Goal: Task Accomplishment & Management: Complete application form

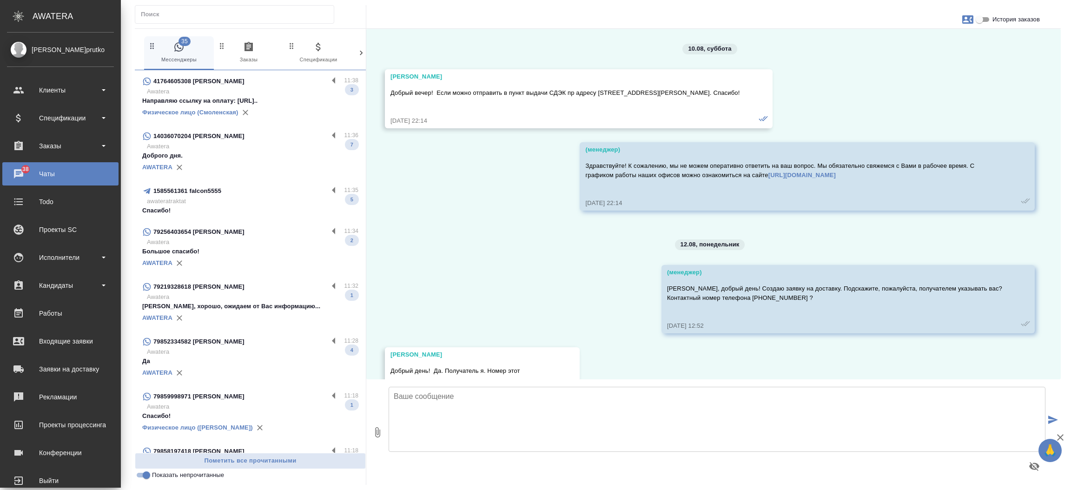
scroll to position [2067, 0]
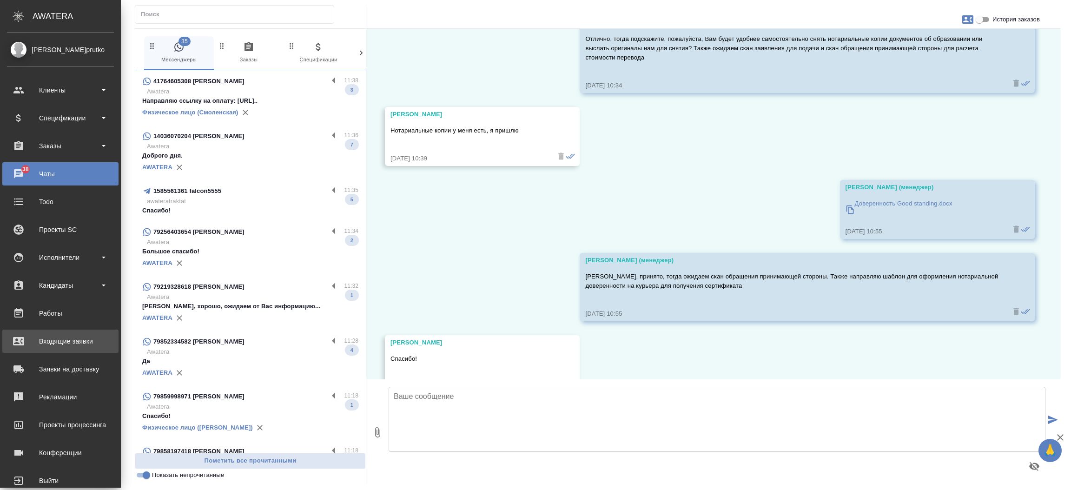
click at [23, 339] on div "Входящие заявки" at bounding box center [60, 341] width 107 height 14
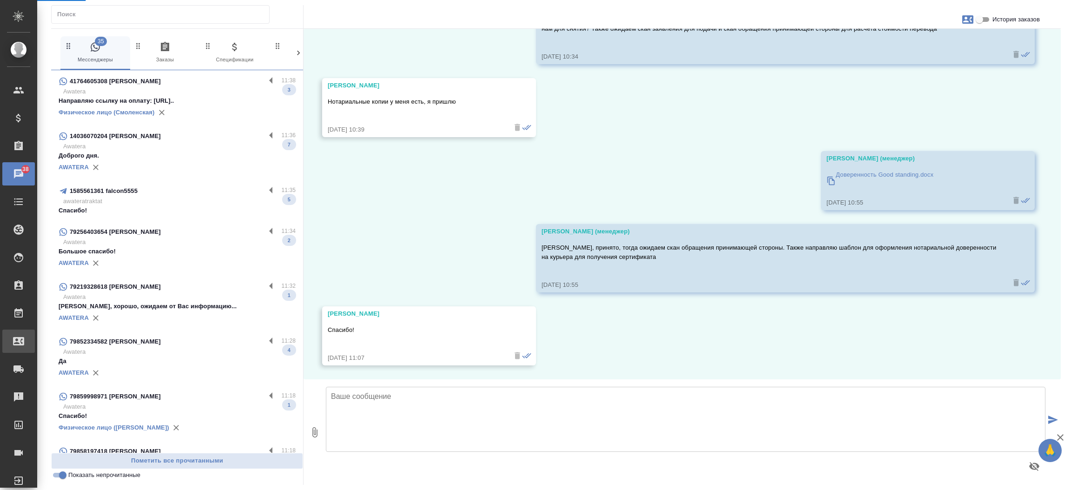
click at [23, 339] on link "Входящие заявки" at bounding box center [18, 341] width 33 height 23
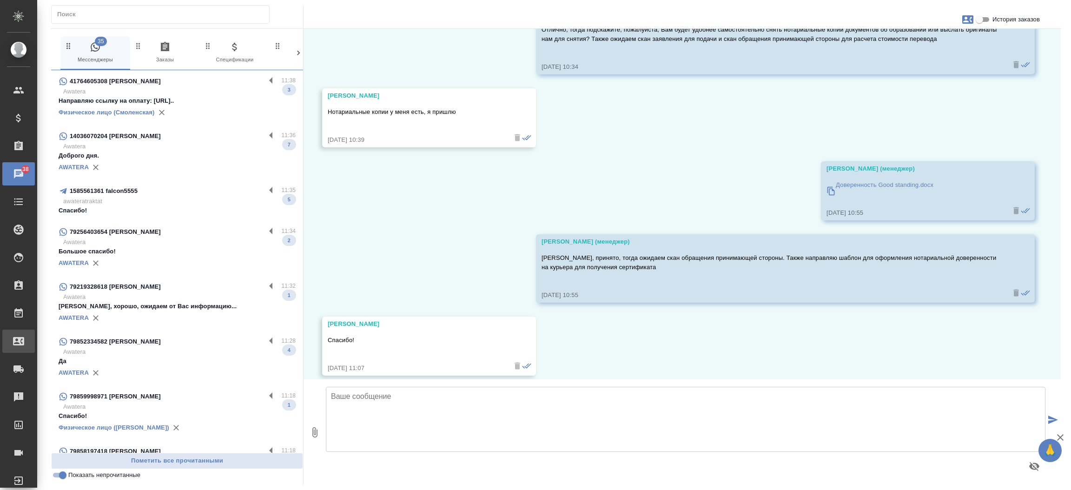
select select "RU"
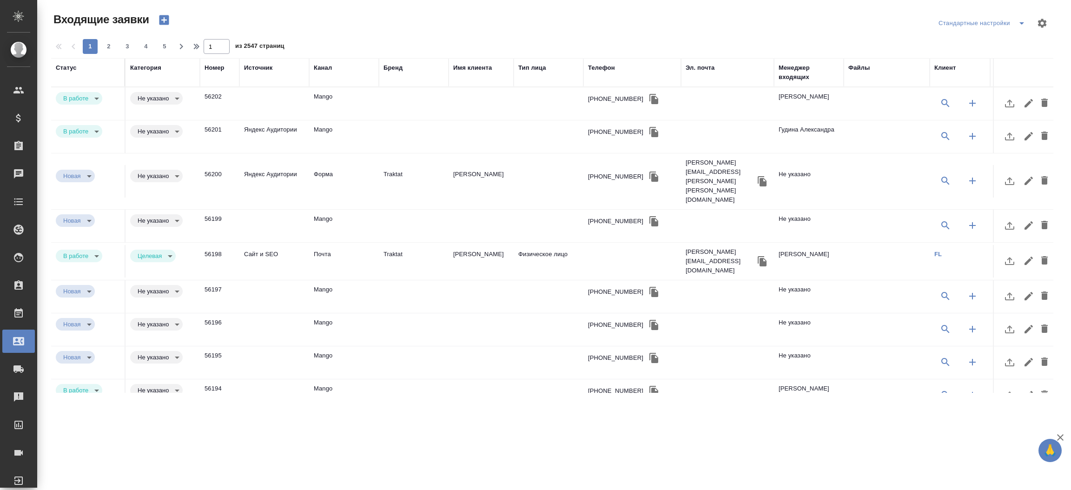
click at [606, 70] on div "Телефон" at bounding box center [601, 67] width 27 height 9
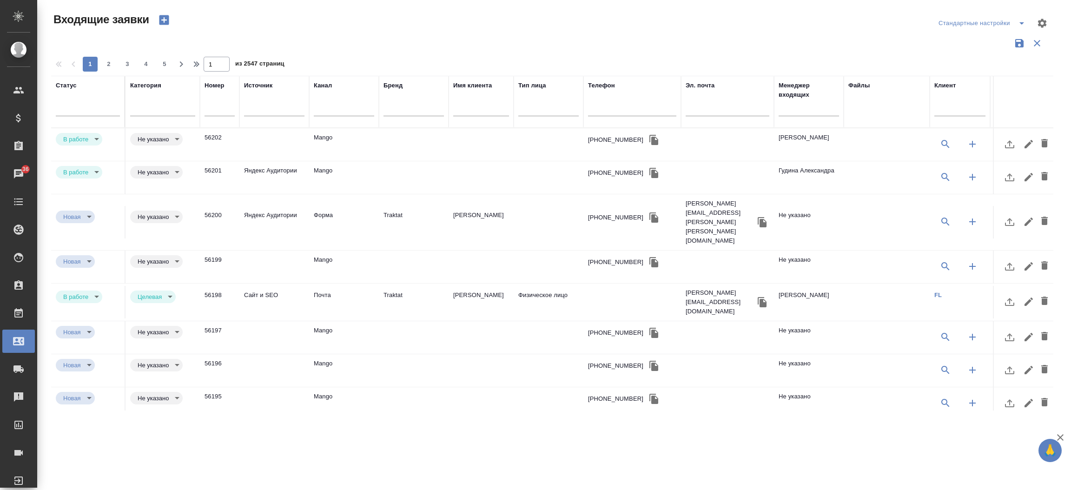
click at [607, 105] on input "text" at bounding box center [632, 110] width 88 height 12
paste input "7 903 733 93 35"
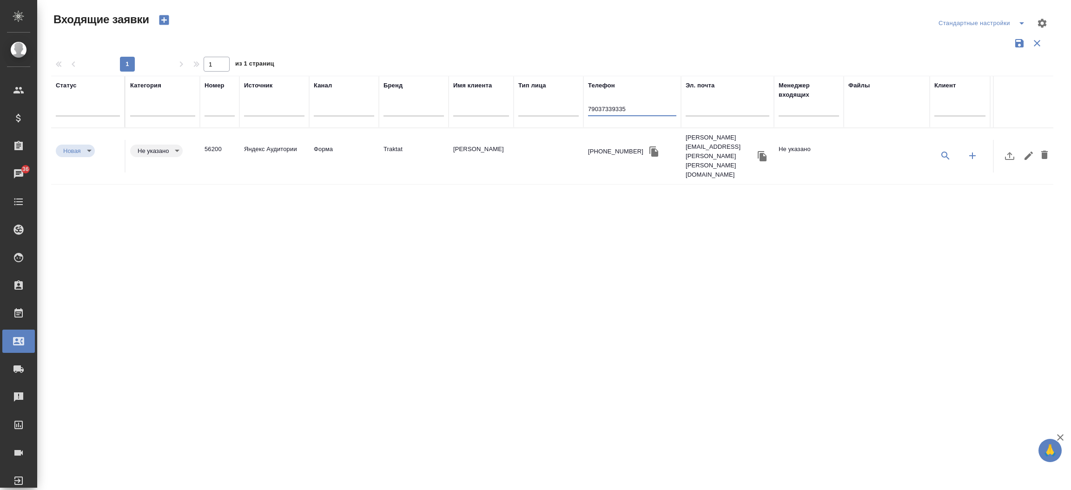
type input "79037339335"
click at [450, 140] on td "[PERSON_NAME]" at bounding box center [481, 156] width 65 height 33
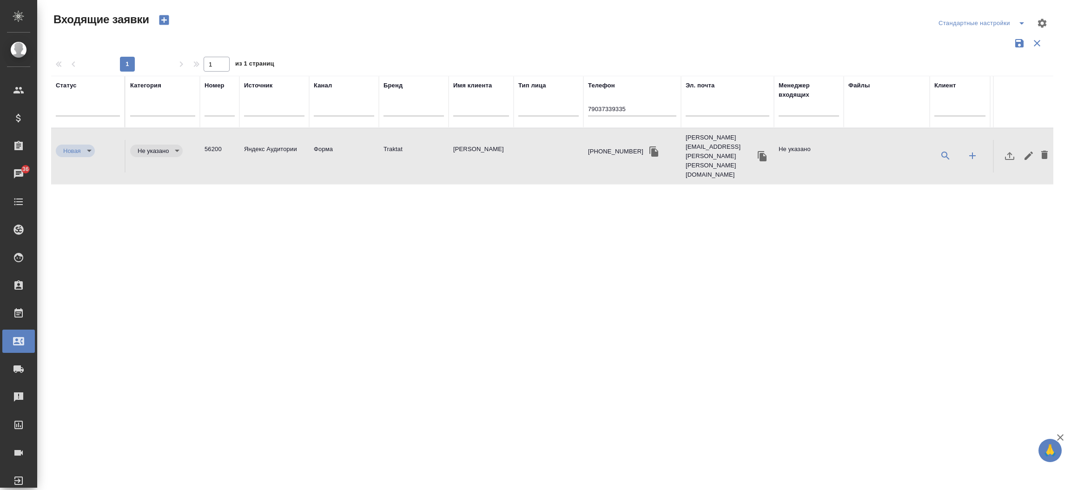
click at [450, 140] on td "[PERSON_NAME]" at bounding box center [481, 156] width 65 height 33
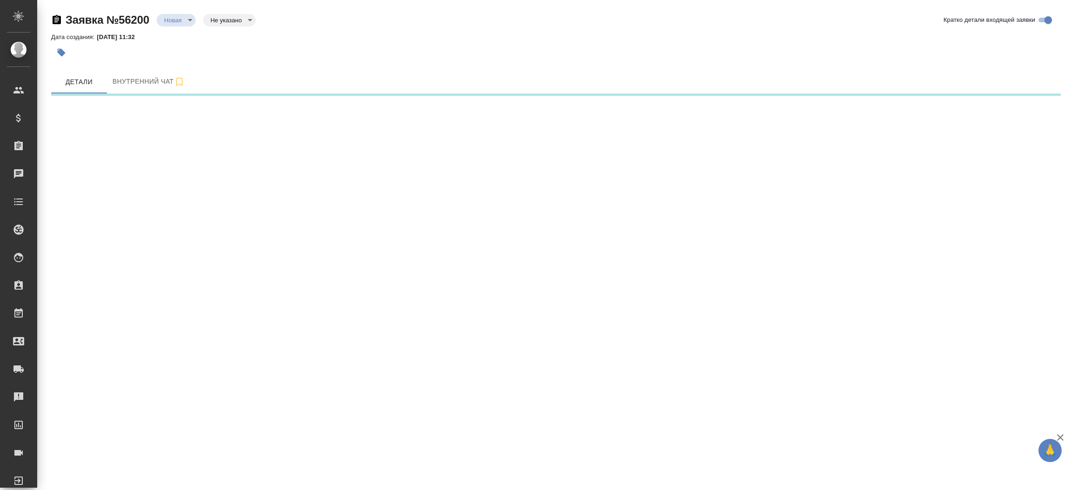
select select "RU"
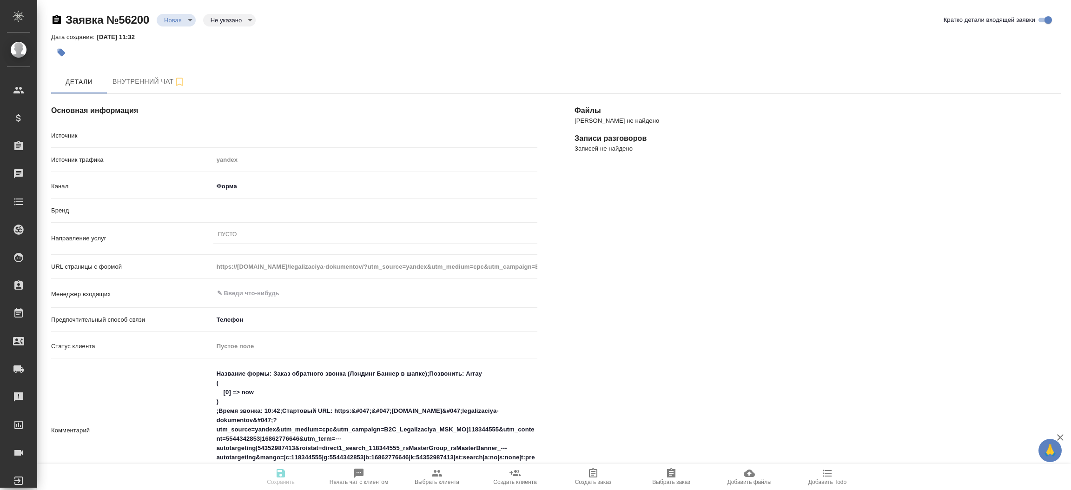
type textarea "x"
click at [287, 345] on div "Пустое поле" at bounding box center [372, 346] width 310 height 9
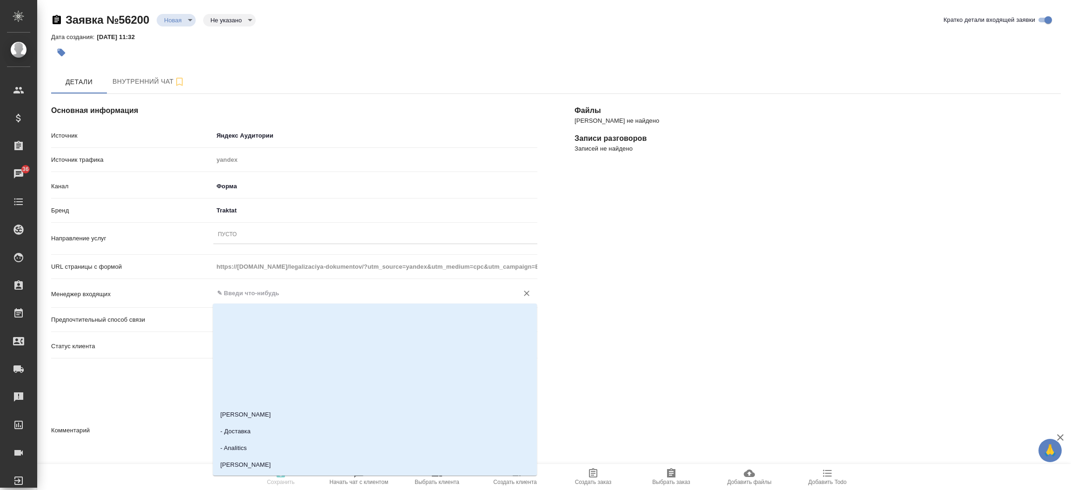
click at [287, 295] on input "text" at bounding box center [359, 293] width 287 height 11
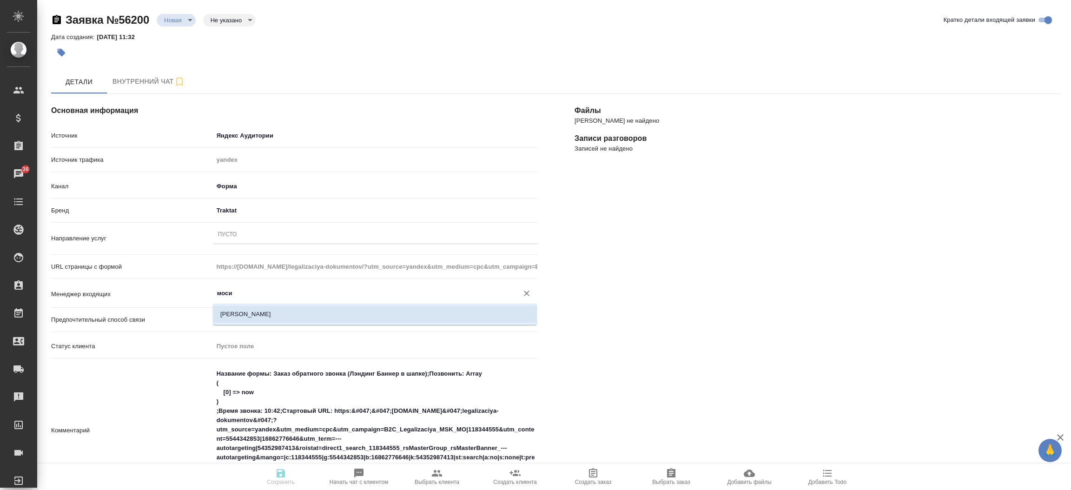
click at [288, 313] on li "[PERSON_NAME]" at bounding box center [375, 314] width 324 height 17
type input "[PERSON_NAME]"
type textarea "x"
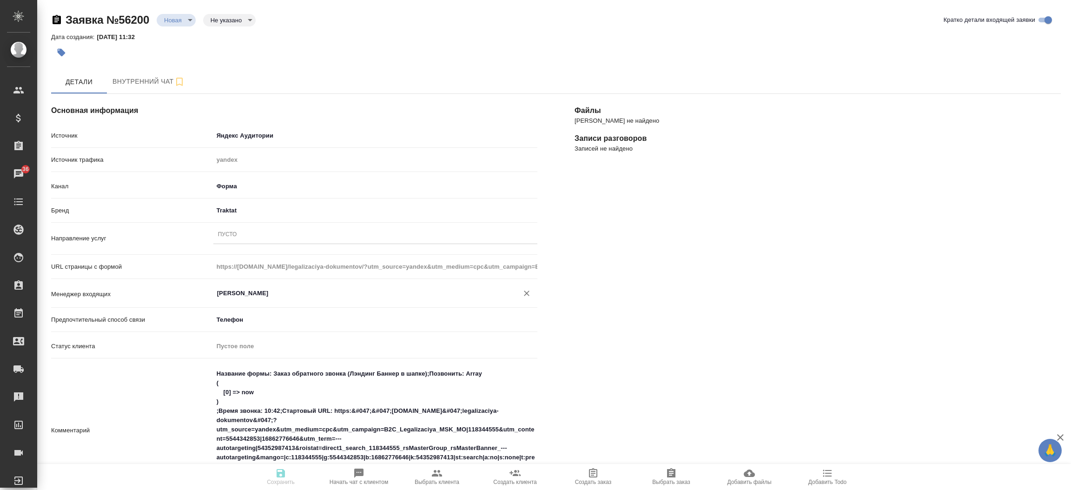
type input "[PERSON_NAME]"
click at [267, 231] on div "Пусто" at bounding box center [375, 234] width 324 height 13
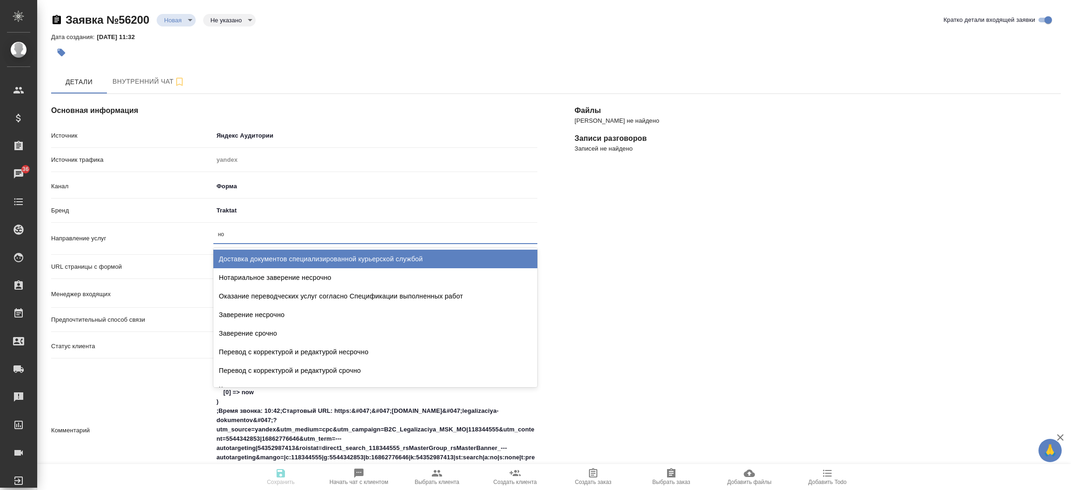
type input "н"
type input "легали"
click at [286, 257] on div "Легализация полная" at bounding box center [375, 259] width 324 height 19
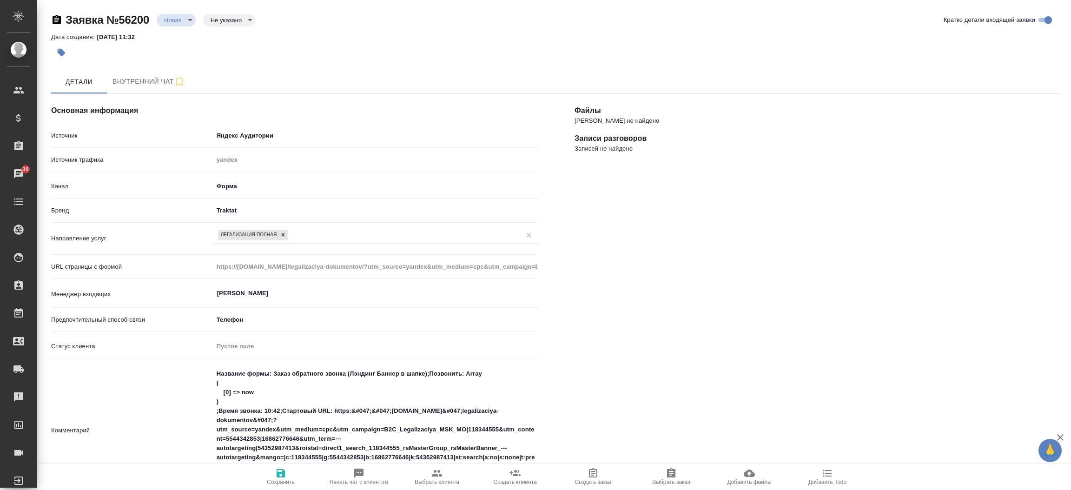
click at [632, 244] on div "Файлы Файлов не найдено Записи разговоров Записей не найдено" at bounding box center [818, 428] width 524 height 706
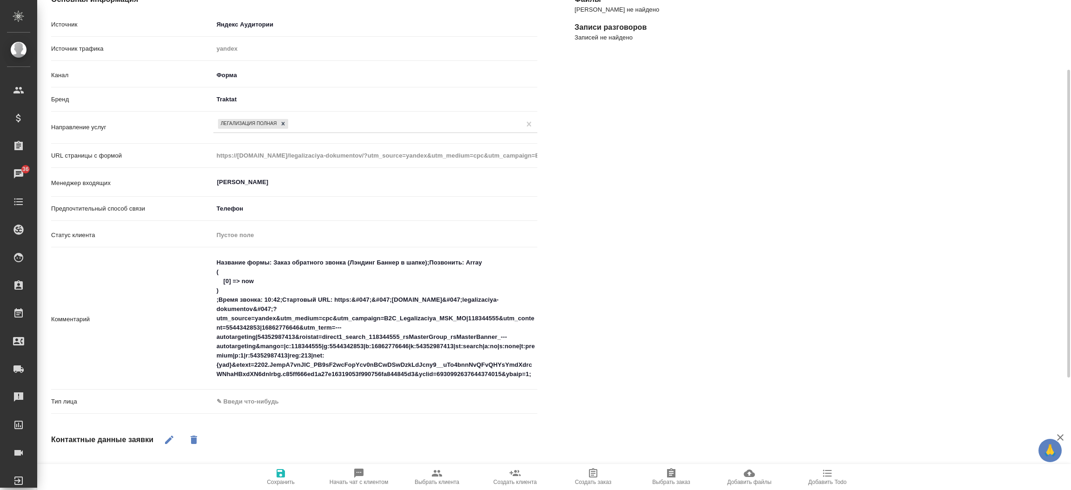
scroll to position [181, 0]
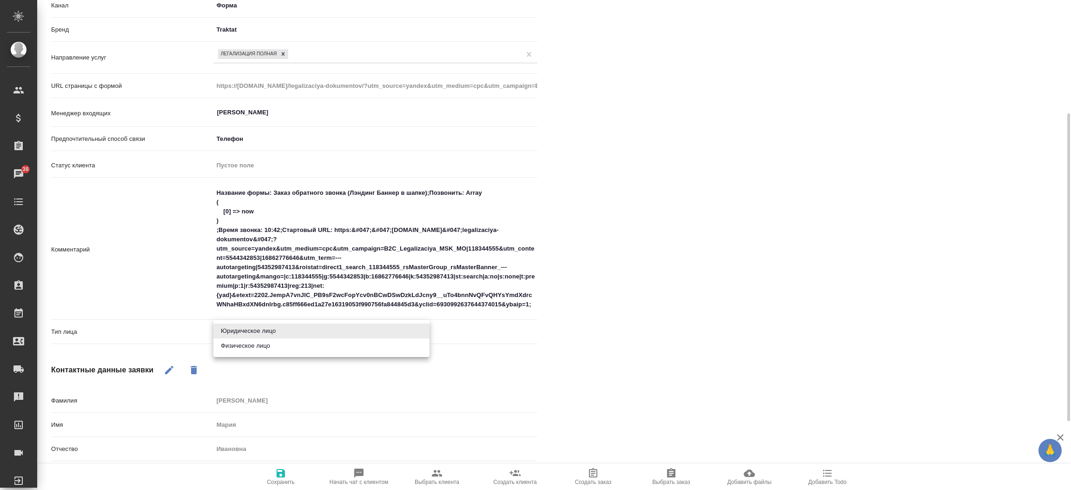
click at [238, 323] on body "🙏 .cls-1 fill:#fff; AWATERA Прутько Ирина i.prutko Клиенты Спецификации Заказы …" at bounding box center [535, 245] width 1071 height 490
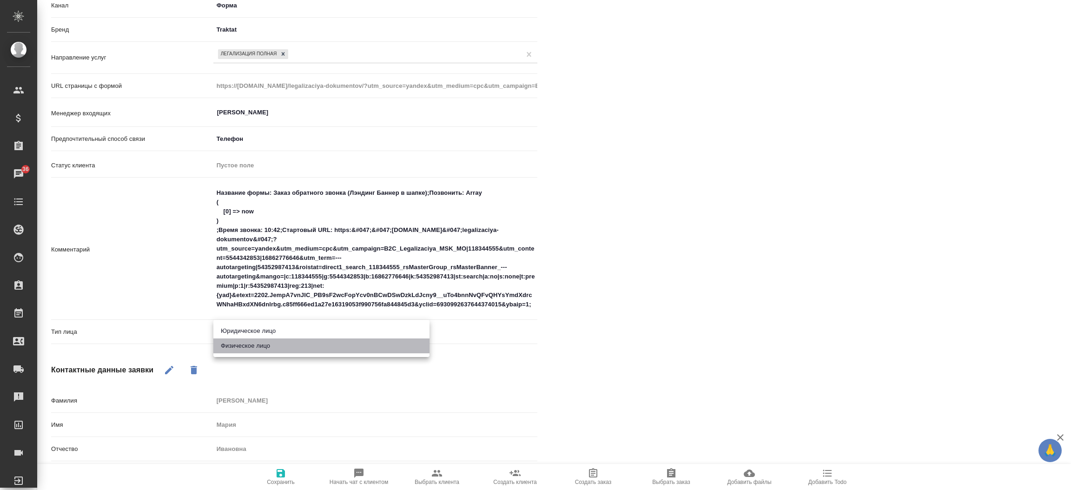
click at [242, 347] on li "Физическое лицо" at bounding box center [321, 345] width 216 height 15
type textarea "x"
type input "private"
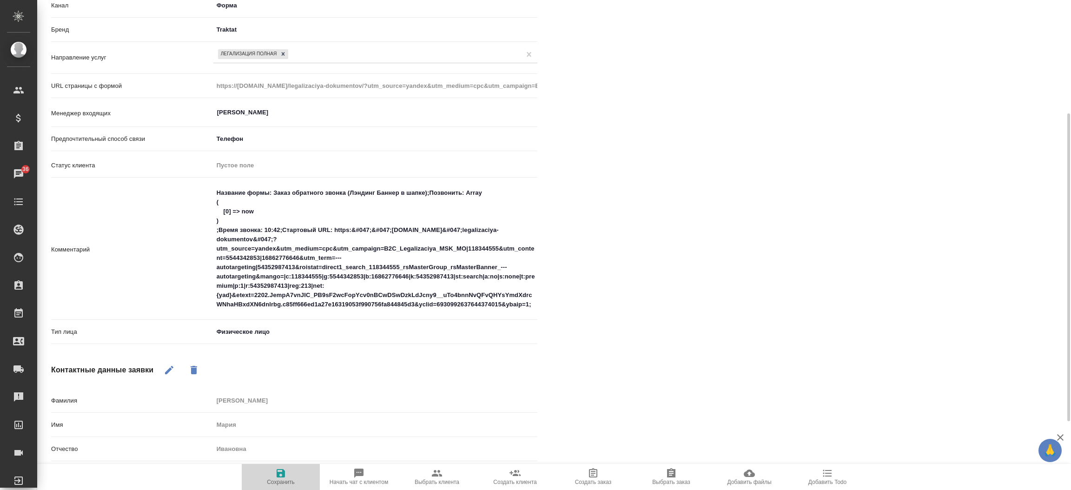
click at [283, 478] on icon "button" at bounding box center [280, 473] width 11 height 11
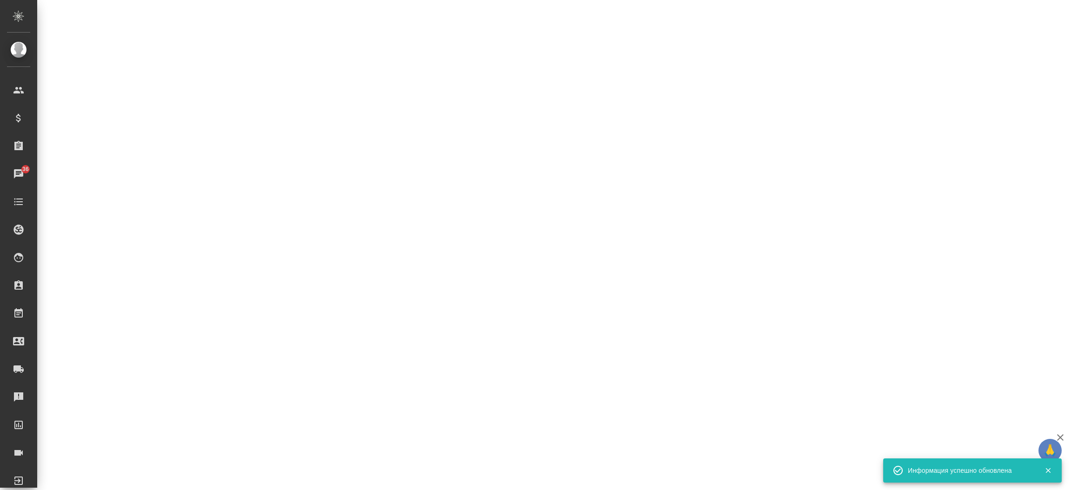
select select "RU"
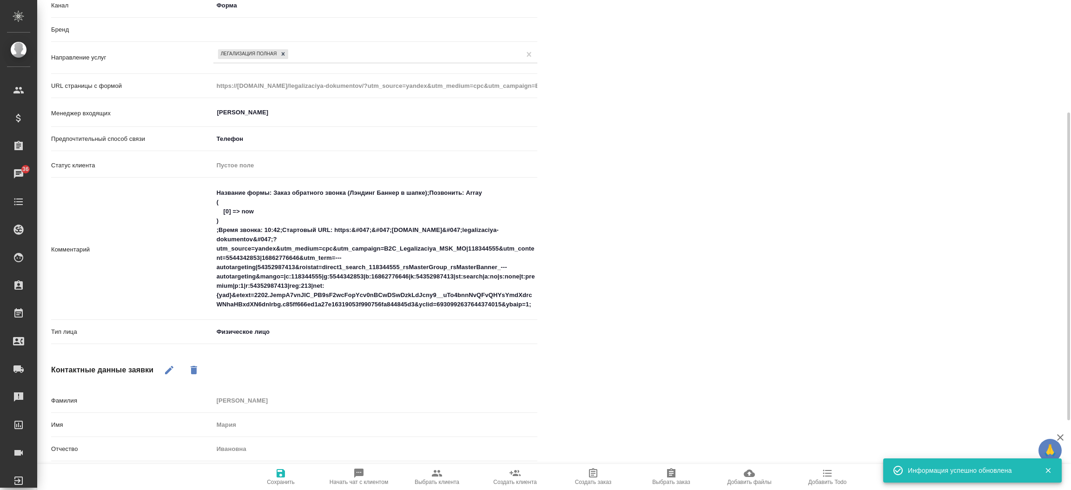
scroll to position [180, 0]
click at [437, 467] on button "Выбрать клиента" at bounding box center [437, 477] width 78 height 26
type textarea "x"
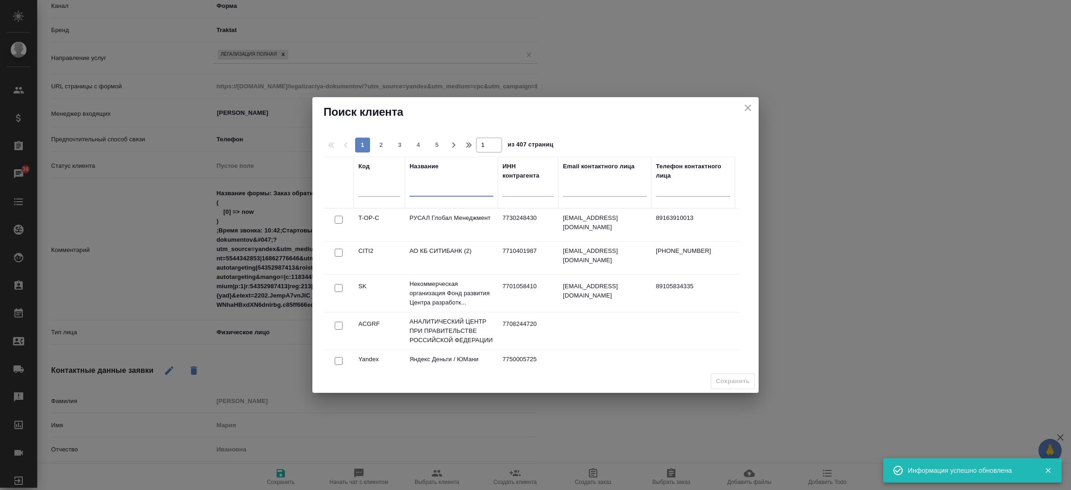
click at [422, 191] on input "text" at bounding box center [452, 191] width 84 height 12
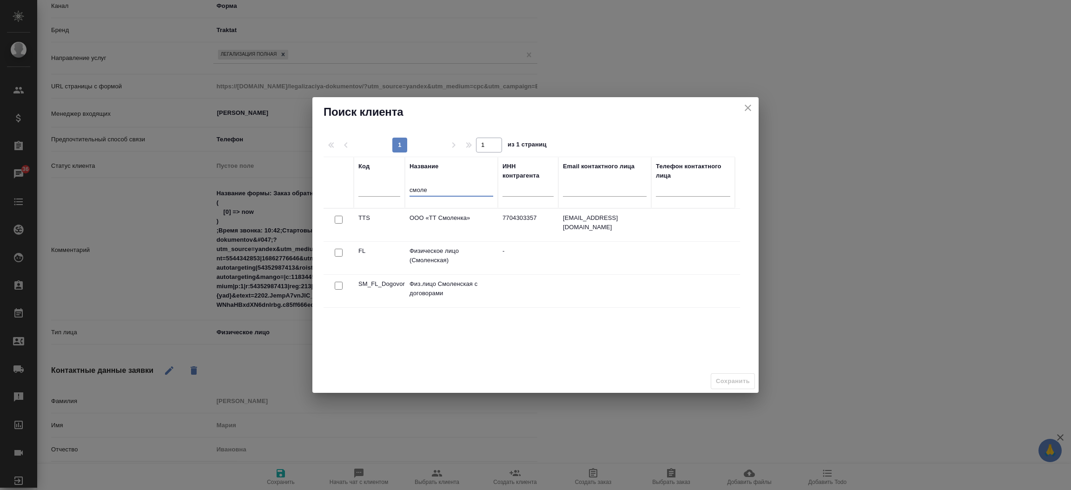
type input "смоле"
click at [339, 252] on input "checkbox" at bounding box center [339, 253] width 8 height 8
checkbox input "true"
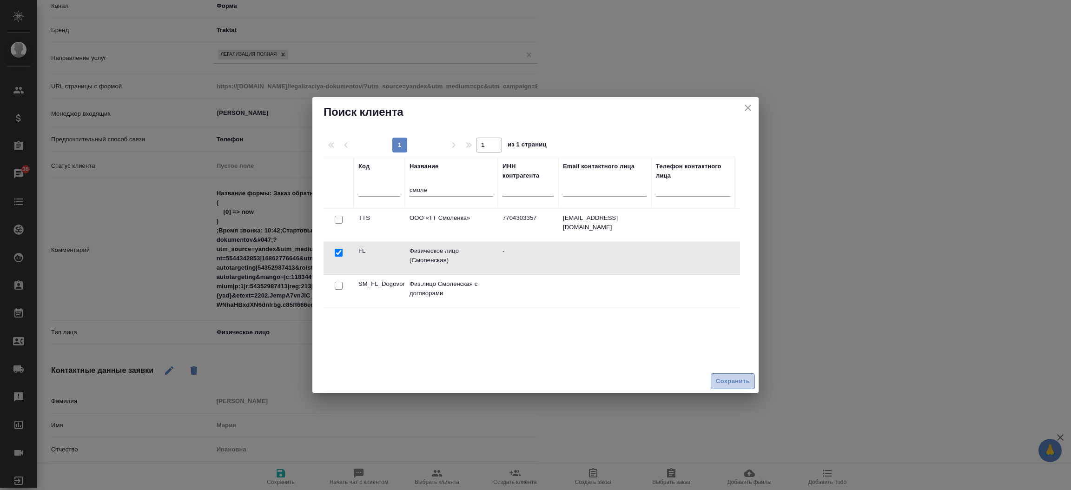
click at [726, 376] on span "Сохранить" at bounding box center [733, 381] width 34 height 11
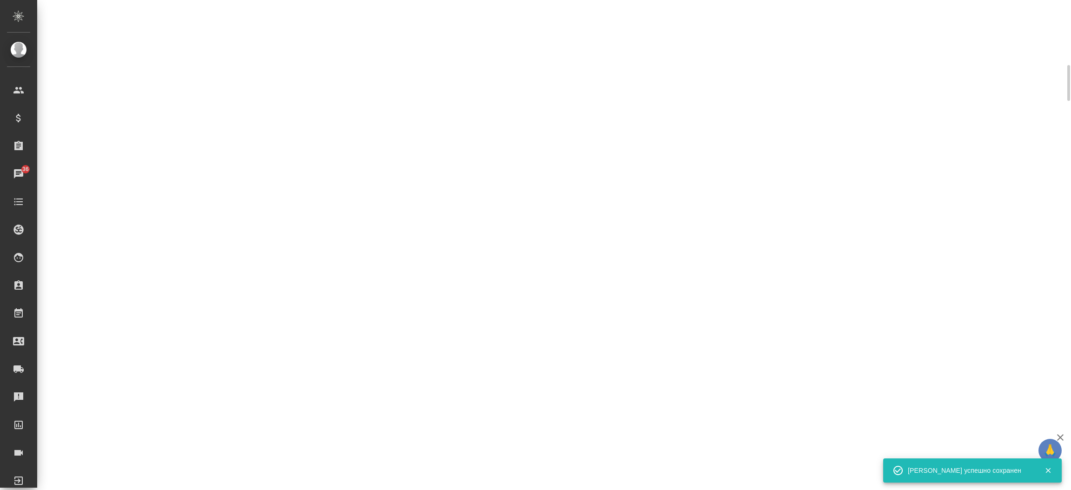
select select "RU"
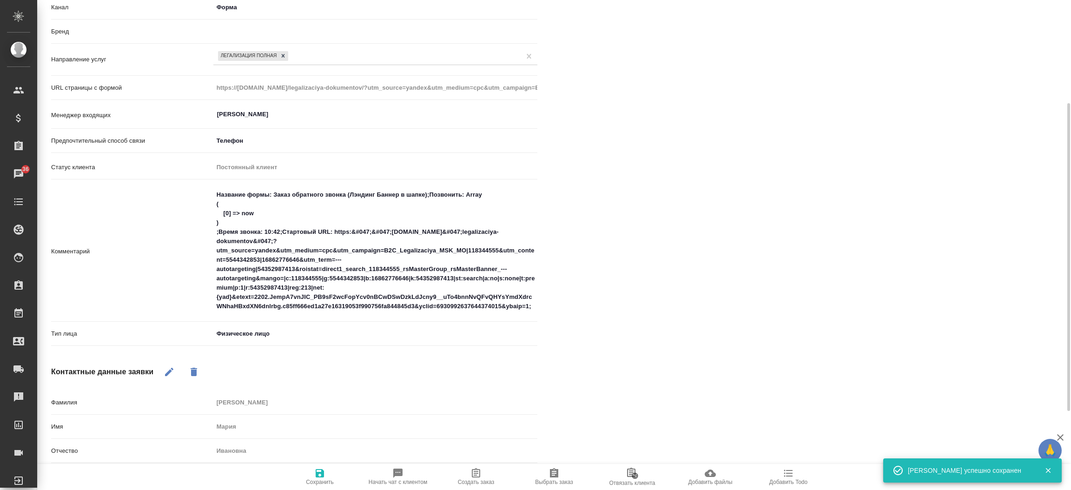
scroll to position [173, 0]
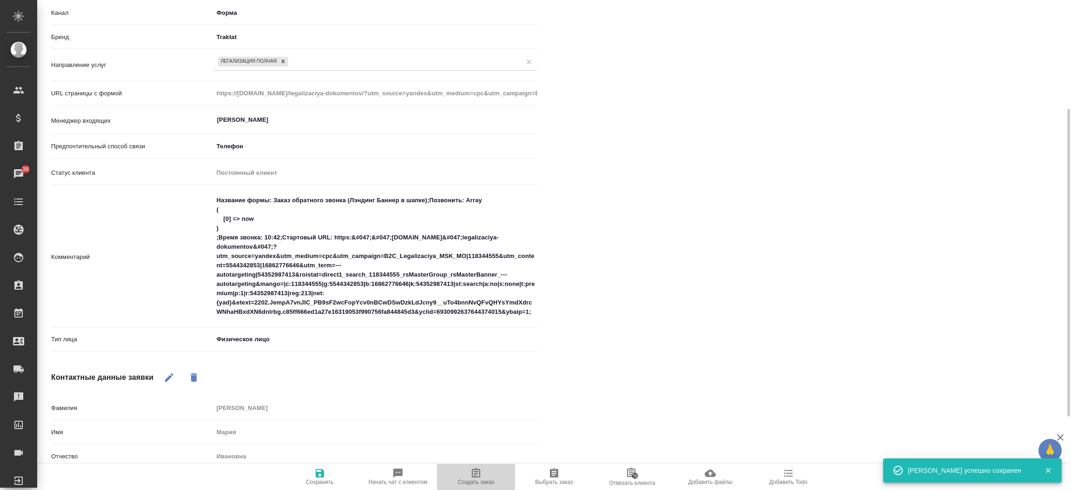
click at [495, 471] on span "Создать заказ" at bounding box center [476, 477] width 67 height 18
type textarea "x"
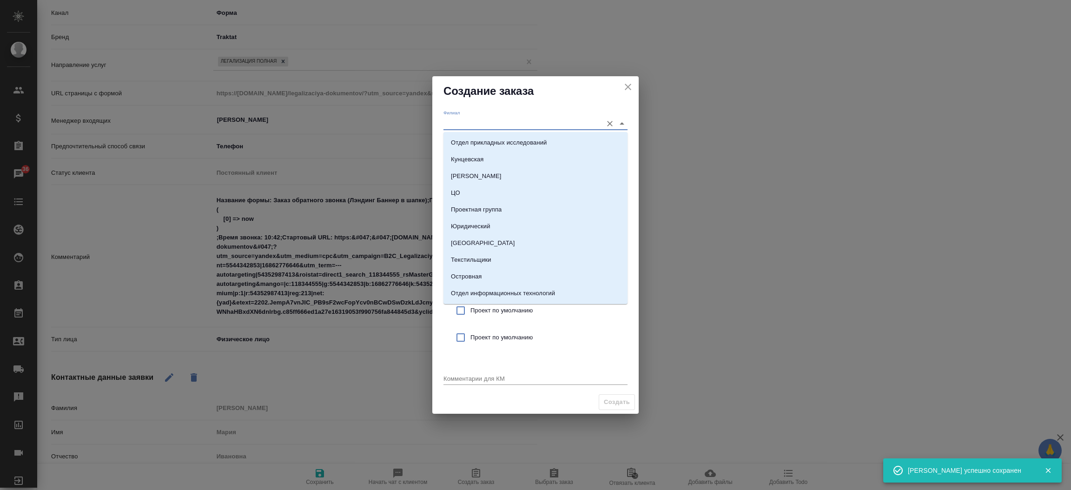
click at [490, 123] on input "Филиал" at bounding box center [521, 123] width 154 height 13
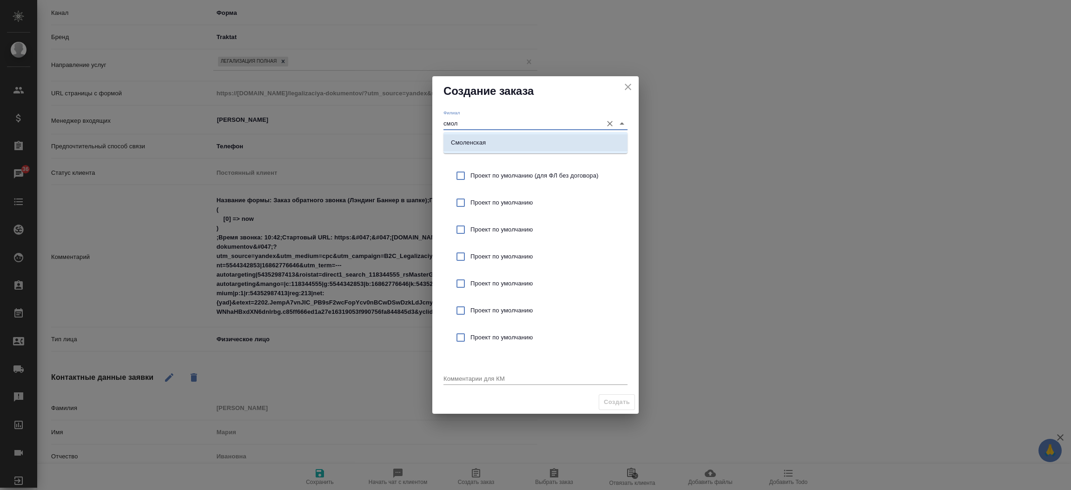
click at [495, 136] on li "Смоленская" at bounding box center [536, 142] width 184 height 17
type input "Смоленская"
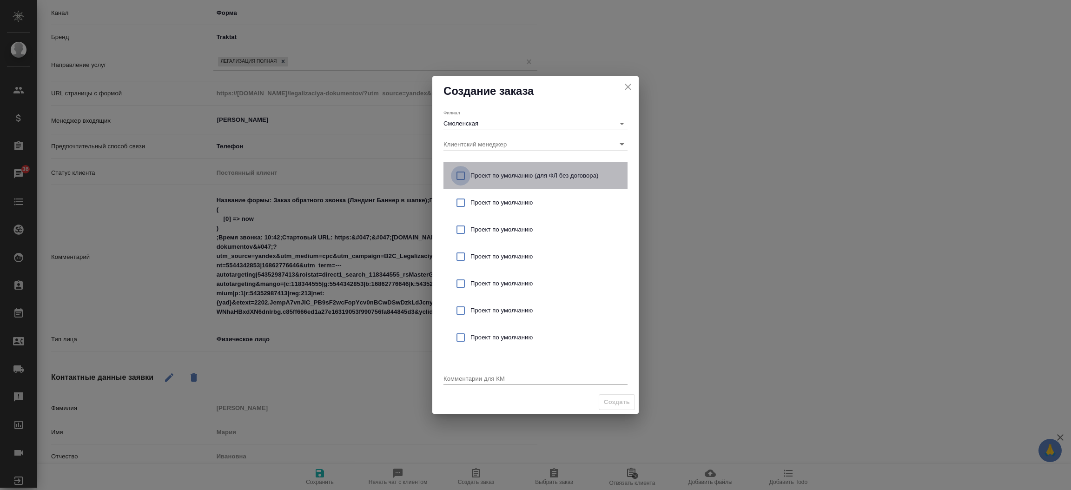
click at [463, 175] on input "checkbox" at bounding box center [461, 176] width 20 height 20
checkbox input "true"
click at [461, 373] on div "x" at bounding box center [536, 379] width 184 height 12
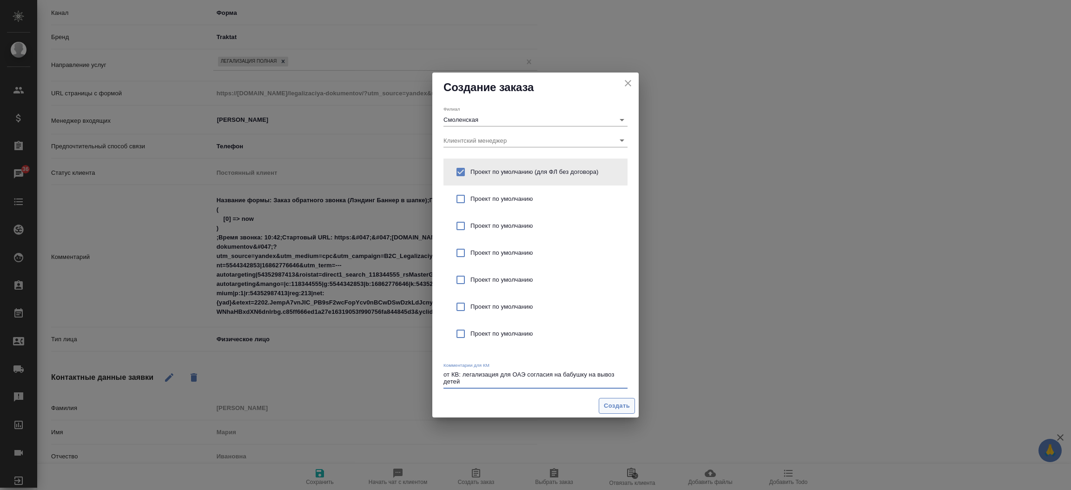
type textarea "от КВ: легализация для ОАЭ согласия на бабушку на вывоз детей"
click at [625, 409] on span "Создать" at bounding box center [617, 406] width 26 height 11
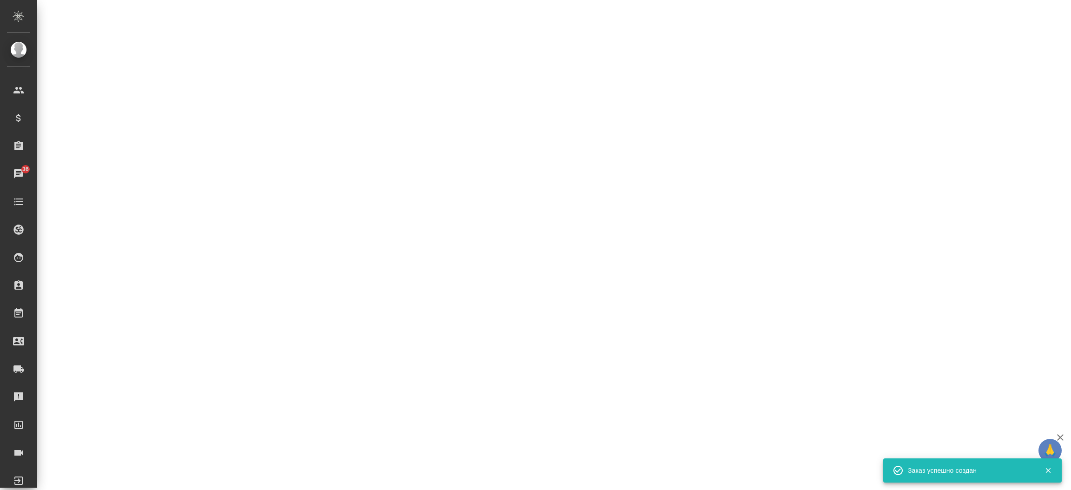
select select "RU"
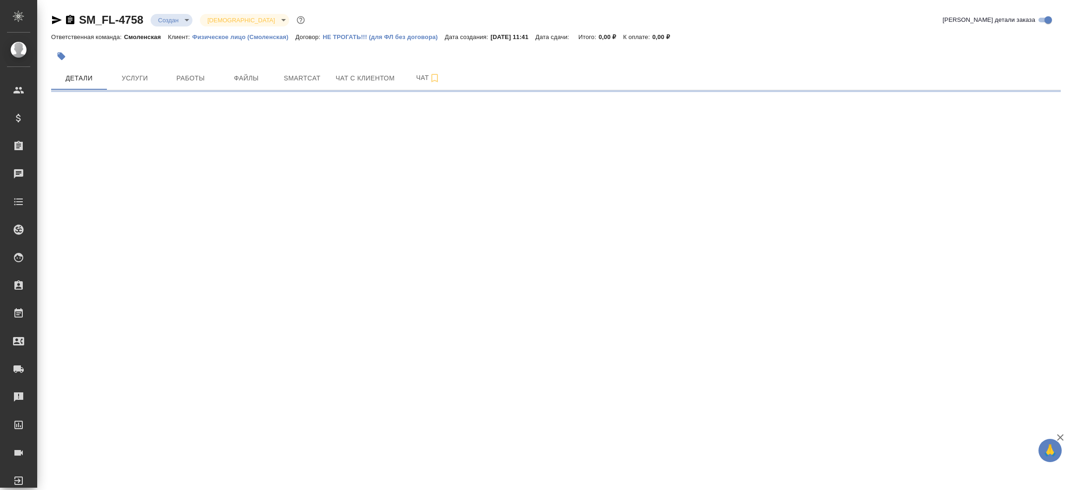
select select "RU"
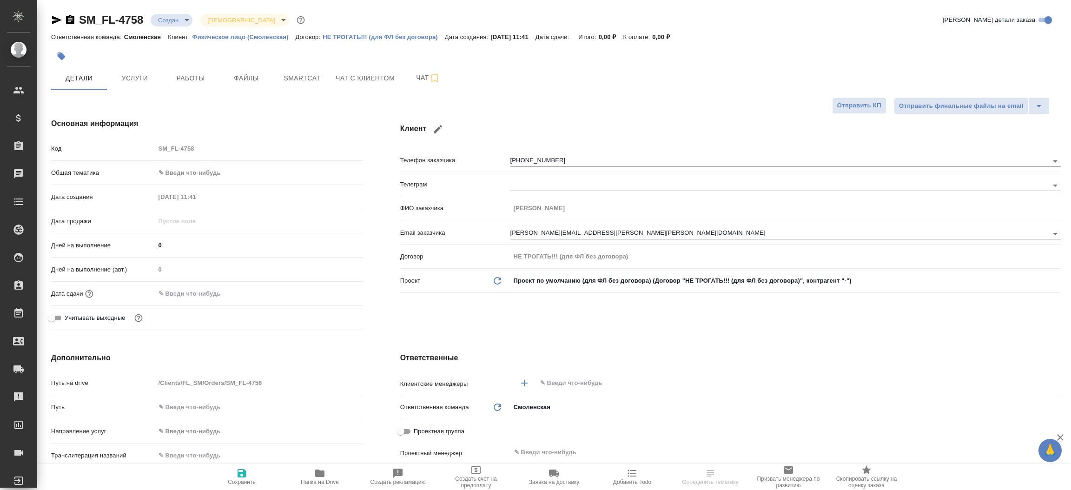
type textarea "x"
click at [378, 242] on div "Основная информация Код SM_FL-4758 Общая тематика ✎ Введи что-нибудь Дата созда…" at bounding box center [207, 225] width 349 height 253
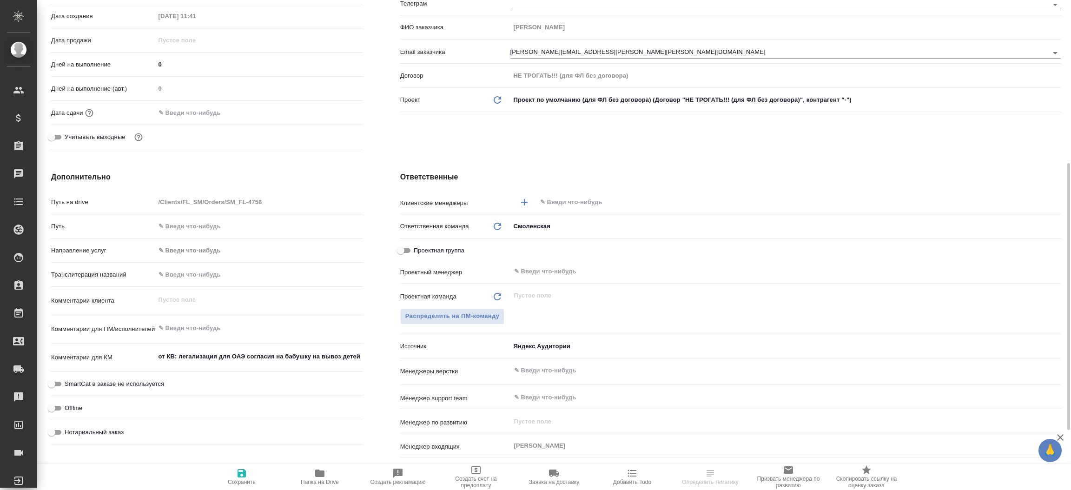
scroll to position [237, 0]
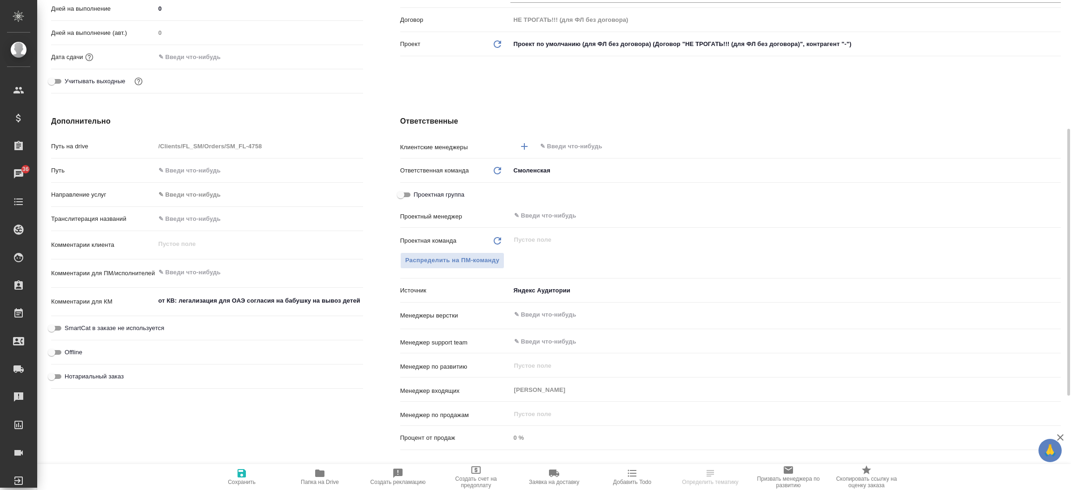
type textarea "x"
click at [309, 300] on textarea "от КВ: легализация для ОАЭ согласия на бабушку на вывоз детей" at bounding box center [259, 301] width 207 height 16
type textarea "от КВ: легализация для ОАЭ согласия на бабушк на вывоз детей"
type textarea "x"
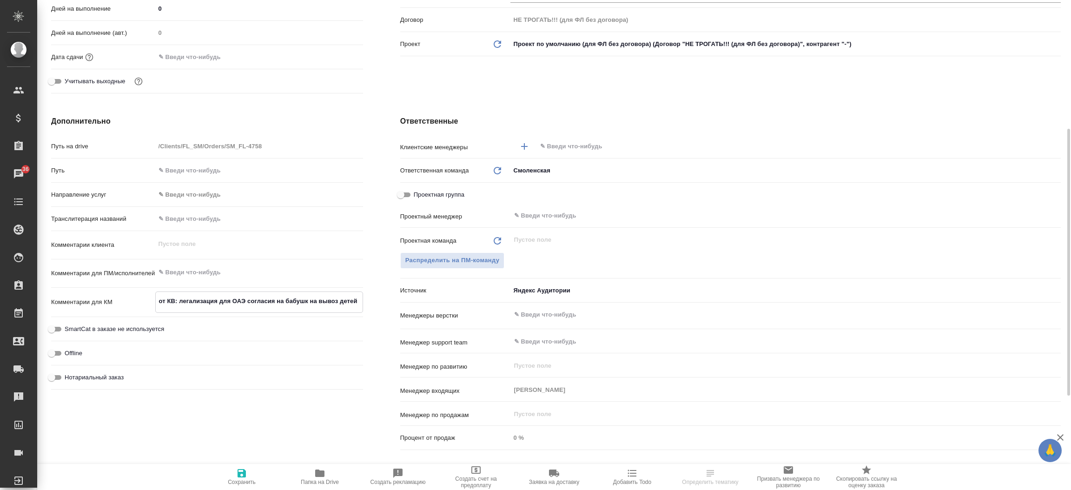
type textarea "x"
type textarea "от КВ: легализация для ОАЭ согласия на бабушки на вывоз детей"
type textarea "x"
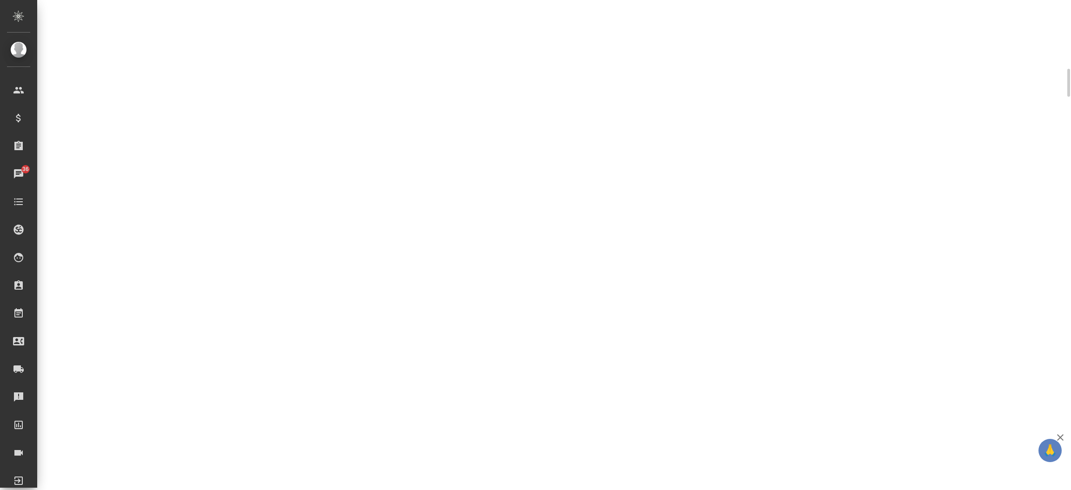
scroll to position [236, 0]
select select "RU"
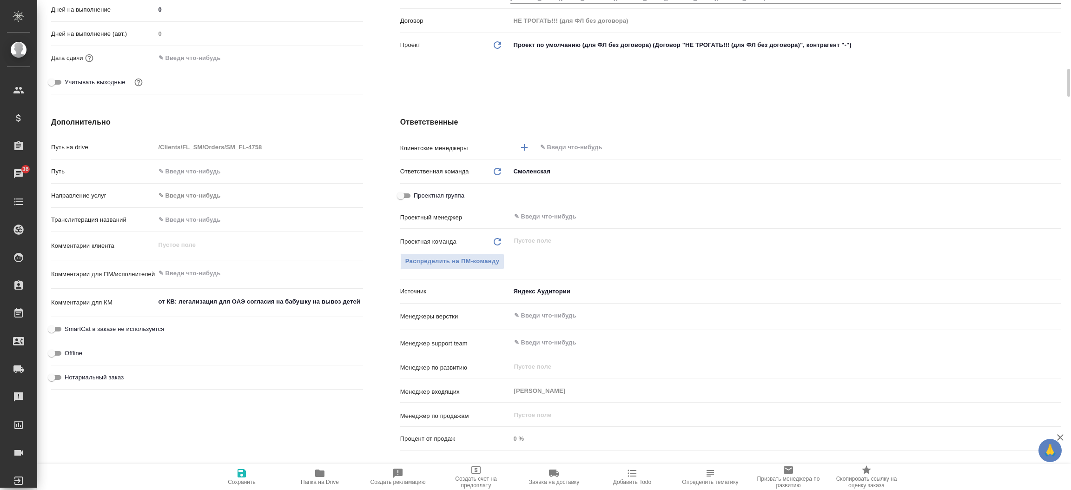
type textarea "x"
click at [309, 300] on textarea "от КВ: легализация для ОАЭ согласия на бабушку на вывоз детей" at bounding box center [259, 302] width 207 height 16
type textarea "от КВ: легализация для ОАЭ согласия на бабушк на вывоз детей"
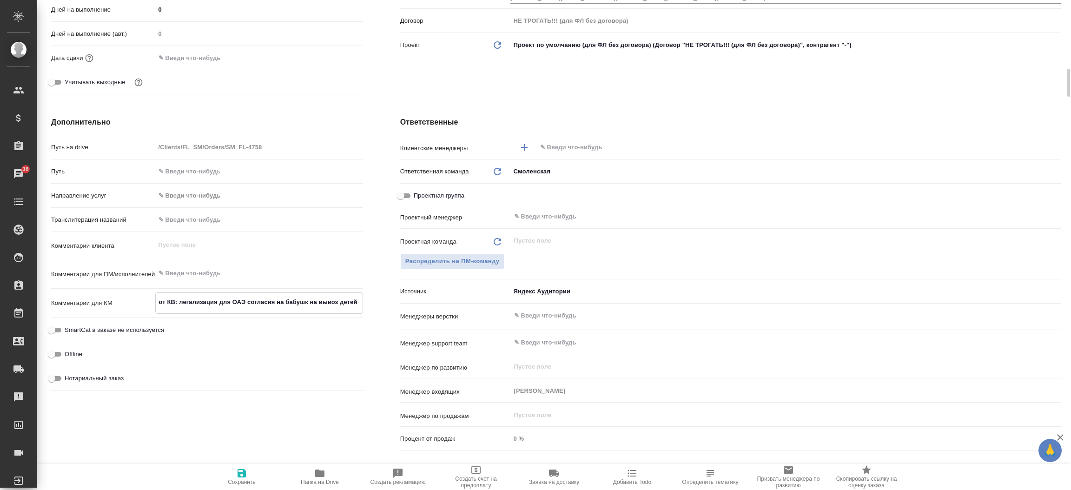
type textarea "x"
type textarea "от КВ: легализация для ОАЭ согласия на бабушки на вывоз детей"
type textarea "x"
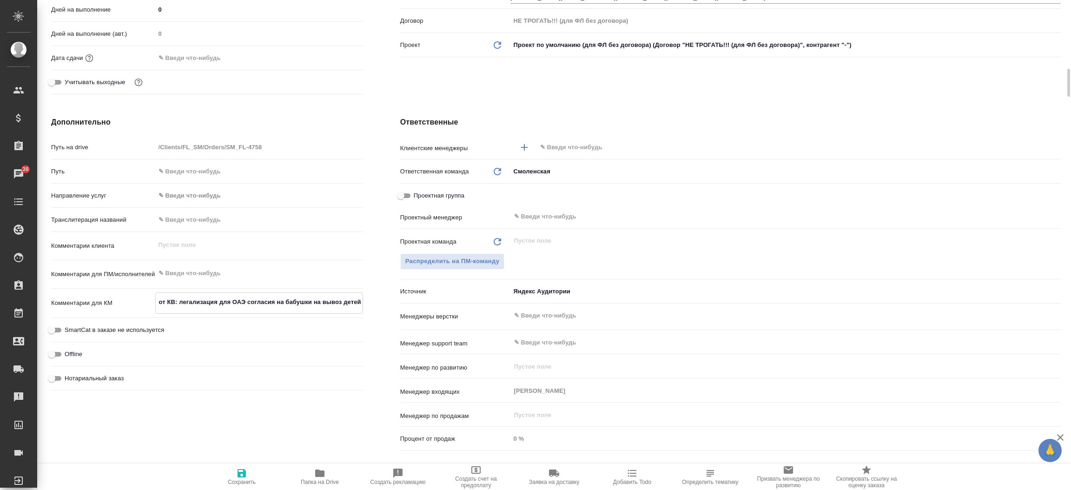
type textarea "x"
click at [283, 298] on textarea "от КВ: легализация для ОАЭ согласия на бабушки на вывоз детей" at bounding box center [259, 302] width 207 height 16
type textarea "от КВ: легализация для ОАЭ согласия н бабушки на вывоз детей"
type textarea "x"
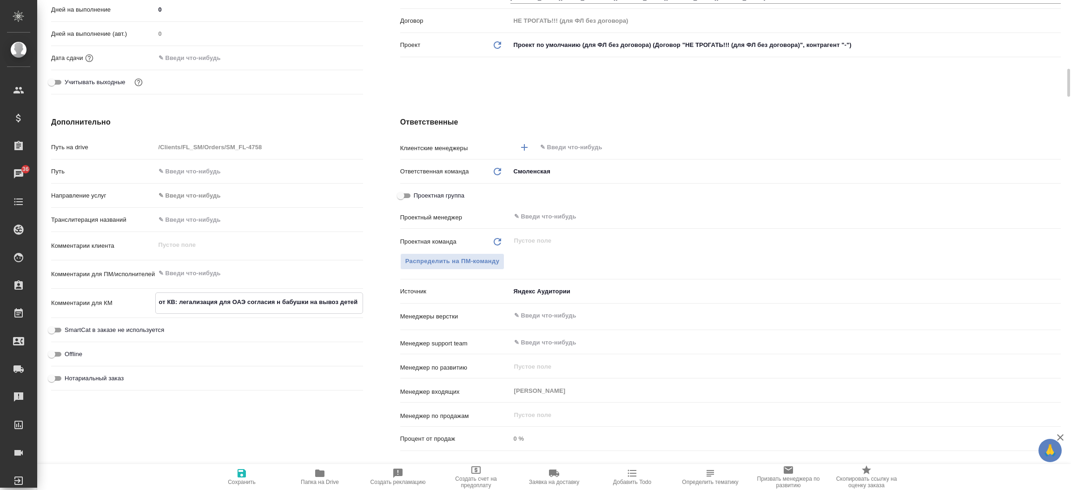
type textarea "x"
type textarea "от КВ: легализация для ОАЭ согласия бабушки на вывоз детей"
type textarea "x"
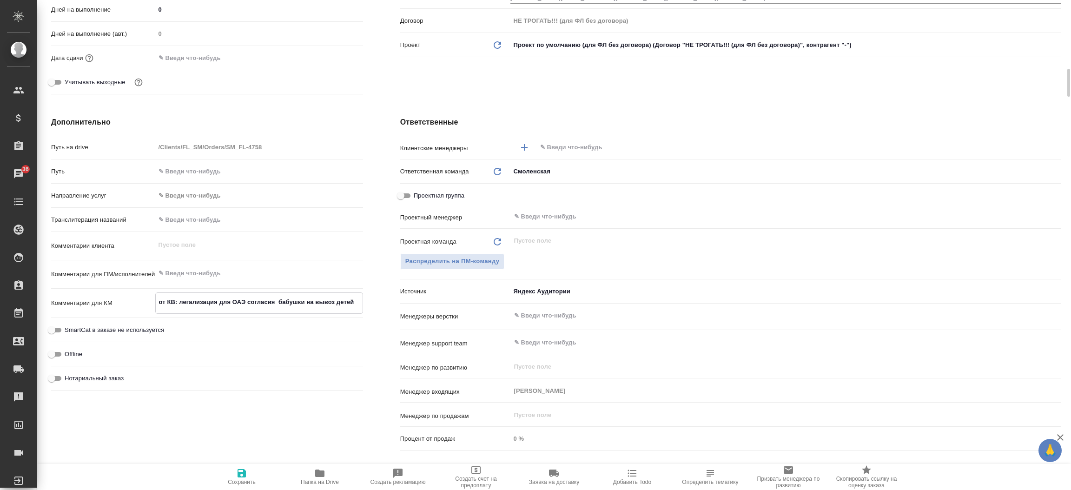
type textarea "x"
type textarea "от КВ: легализация для ОАЭ согласия д бабушки на вывоз детей"
type textarea "x"
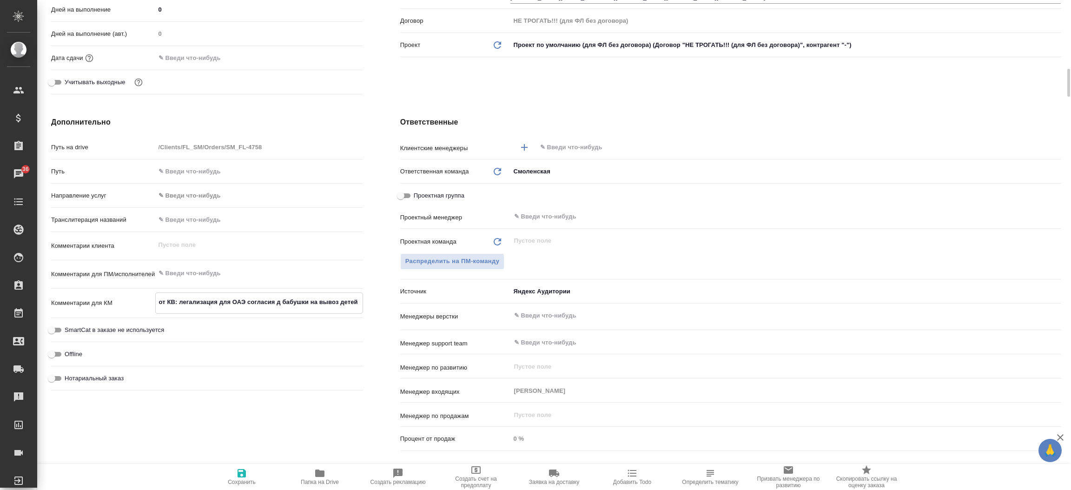
type textarea "от КВ: легализация для ОАЭ согласия дл бабушки на вывоз детей"
type textarea "x"
type textarea "от КВ: легализация для ОАЭ согласия для бабушки на вывоз детей"
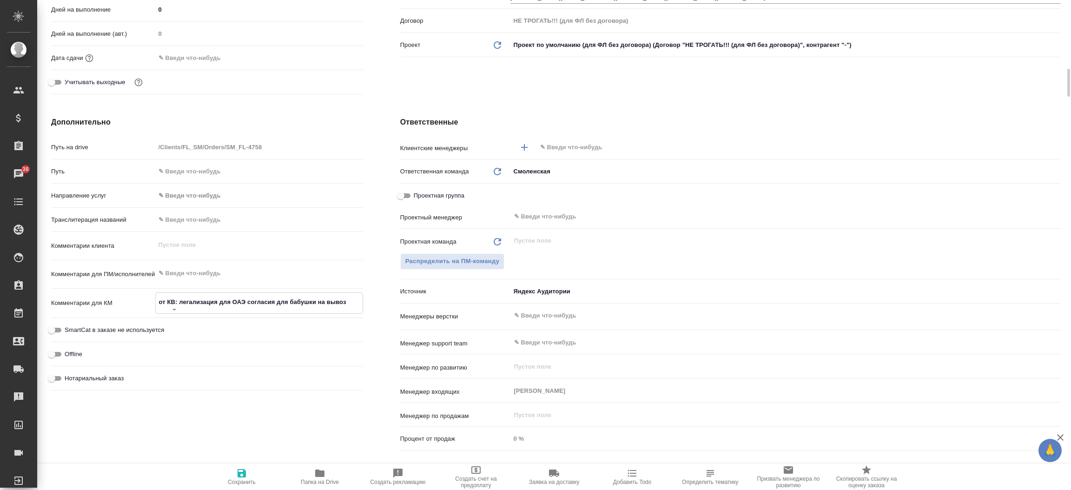
type textarea "x"
type textarea "от КВ: легализация для ОАЭ согласия для бабушки на вывоз детей"
type textarea "x"
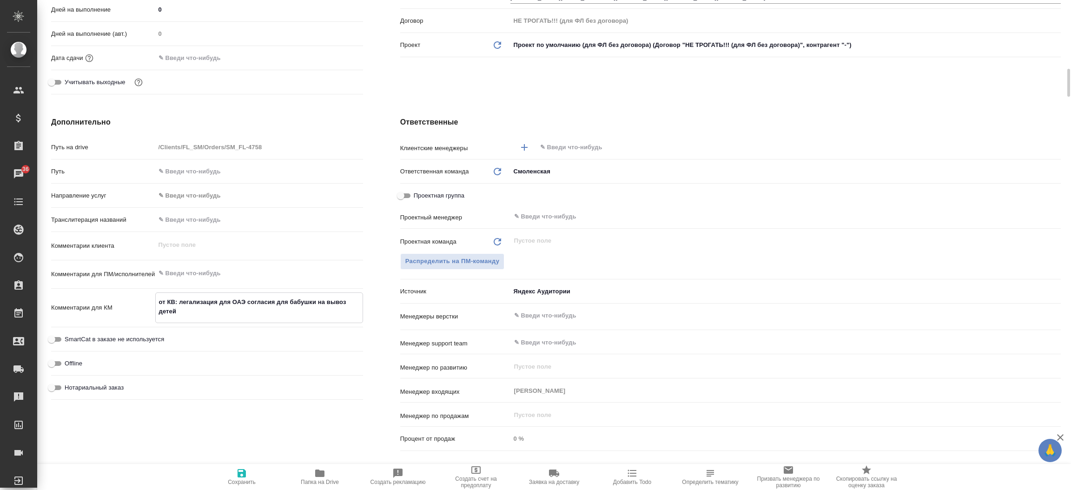
click at [235, 474] on span "Сохранить" at bounding box center [241, 477] width 67 height 18
type textarea "x"
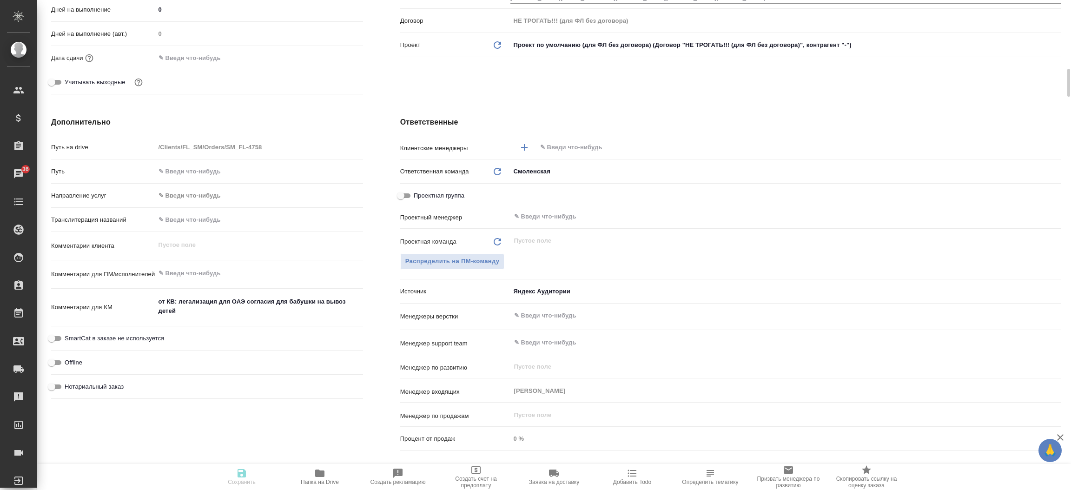
type textarea "x"
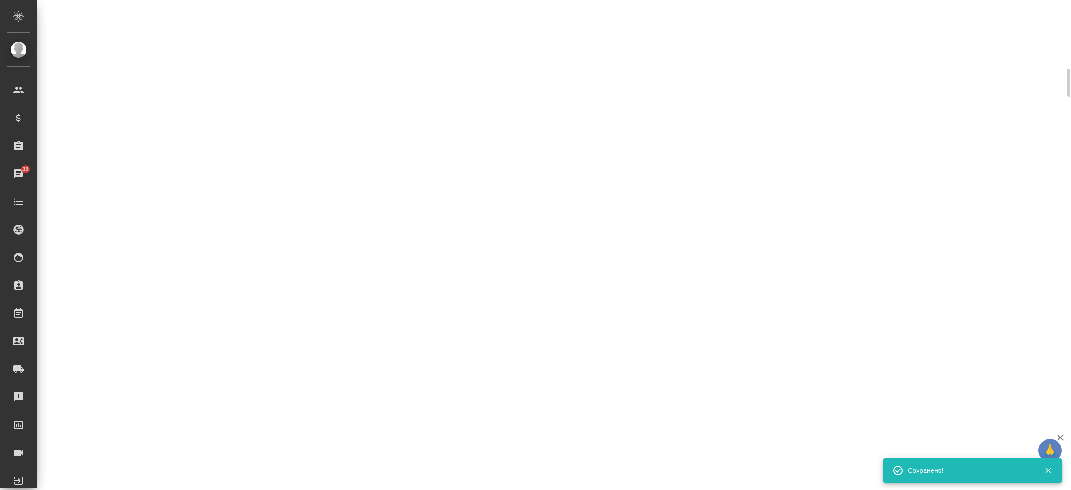
select select "RU"
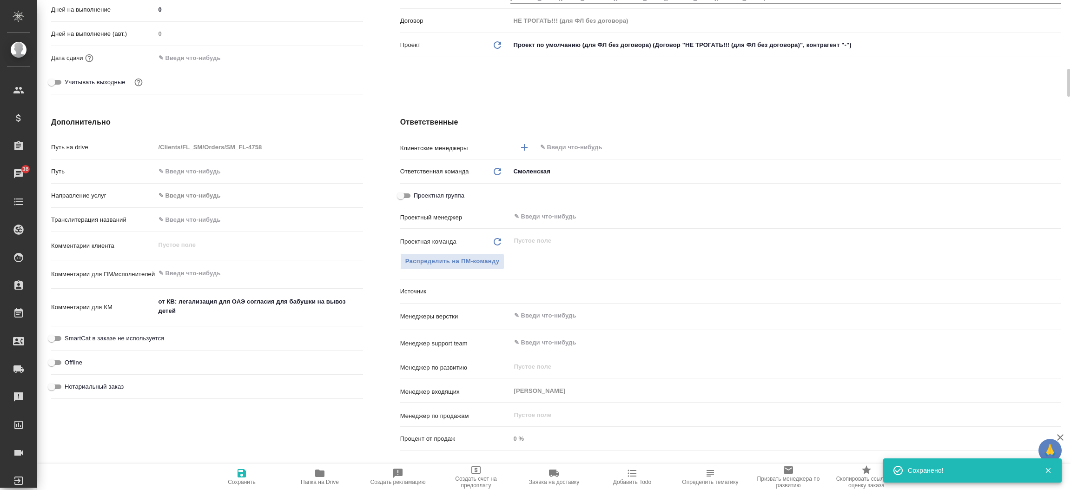
type textarea "x"
click at [375, 396] on div "Дополнительно Путь на drive /Clients/FL_SM/Orders/SM_FL-4758 Путь Направление у…" at bounding box center [207, 285] width 349 height 375
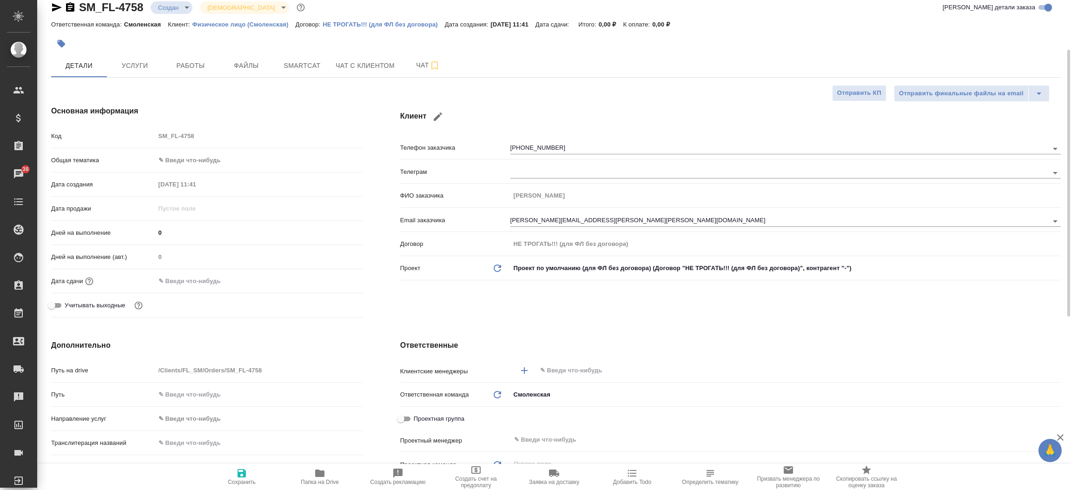
scroll to position [0, 0]
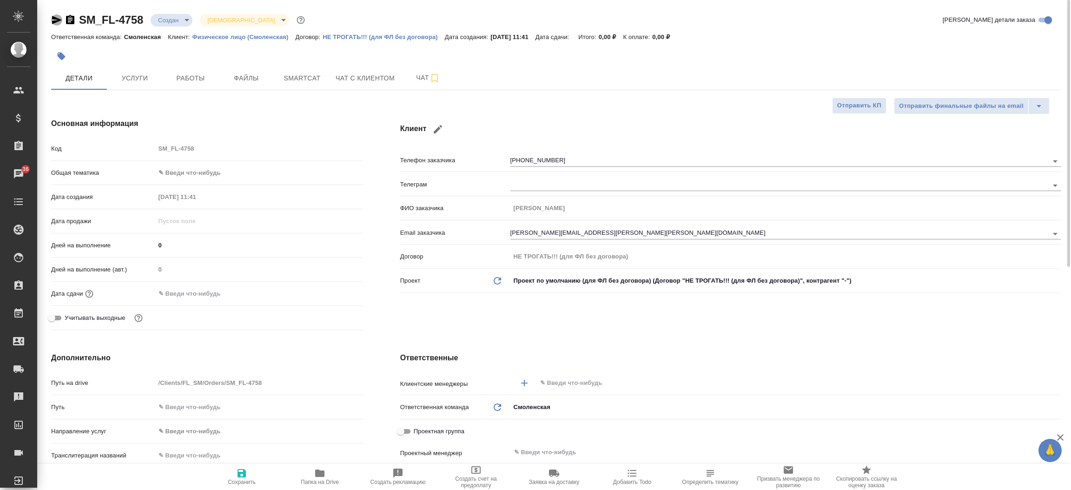
click at [56, 18] on icon "button" at bounding box center [57, 20] width 10 height 8
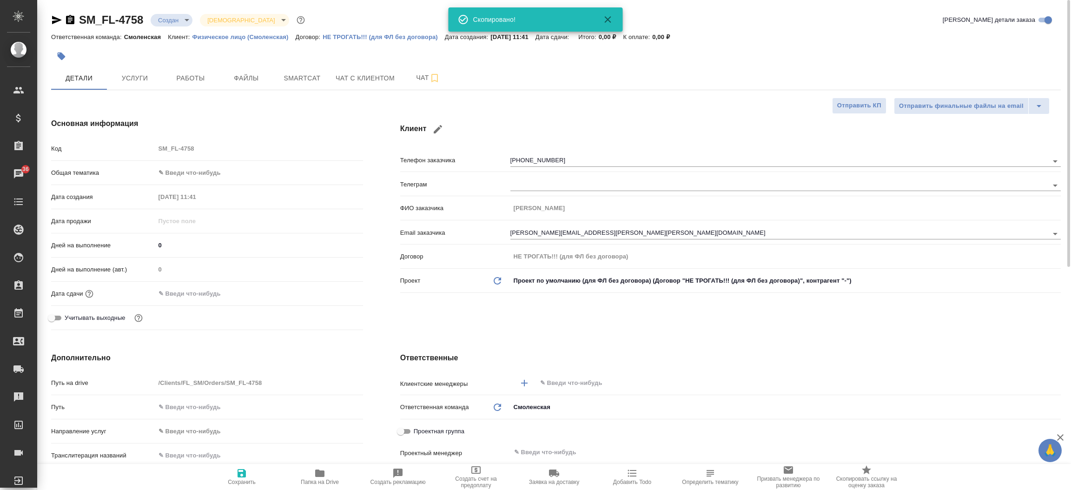
type textarea "x"
